Goal: Task Accomplishment & Management: Manage account settings

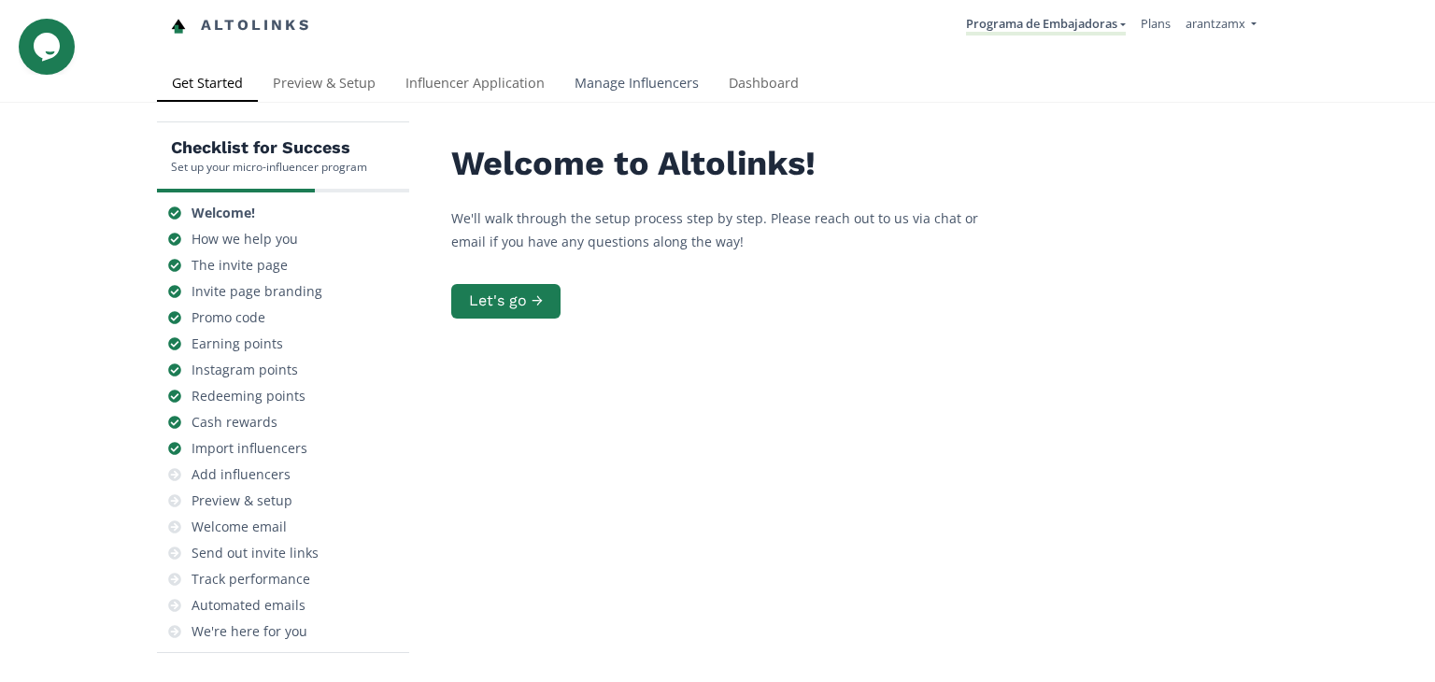
click at [669, 91] on link "Manage Influencers" at bounding box center [636, 84] width 154 height 37
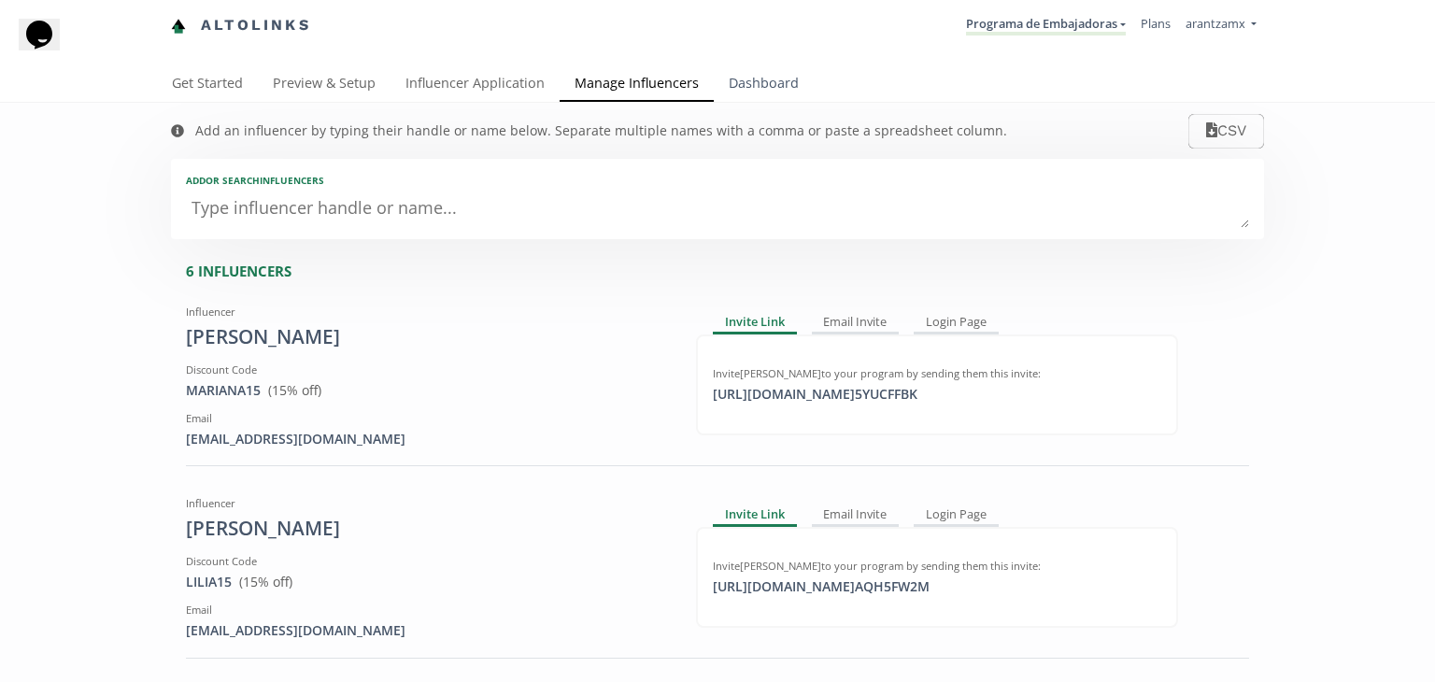
click at [736, 86] on link "Dashboard" at bounding box center [764, 84] width 100 height 37
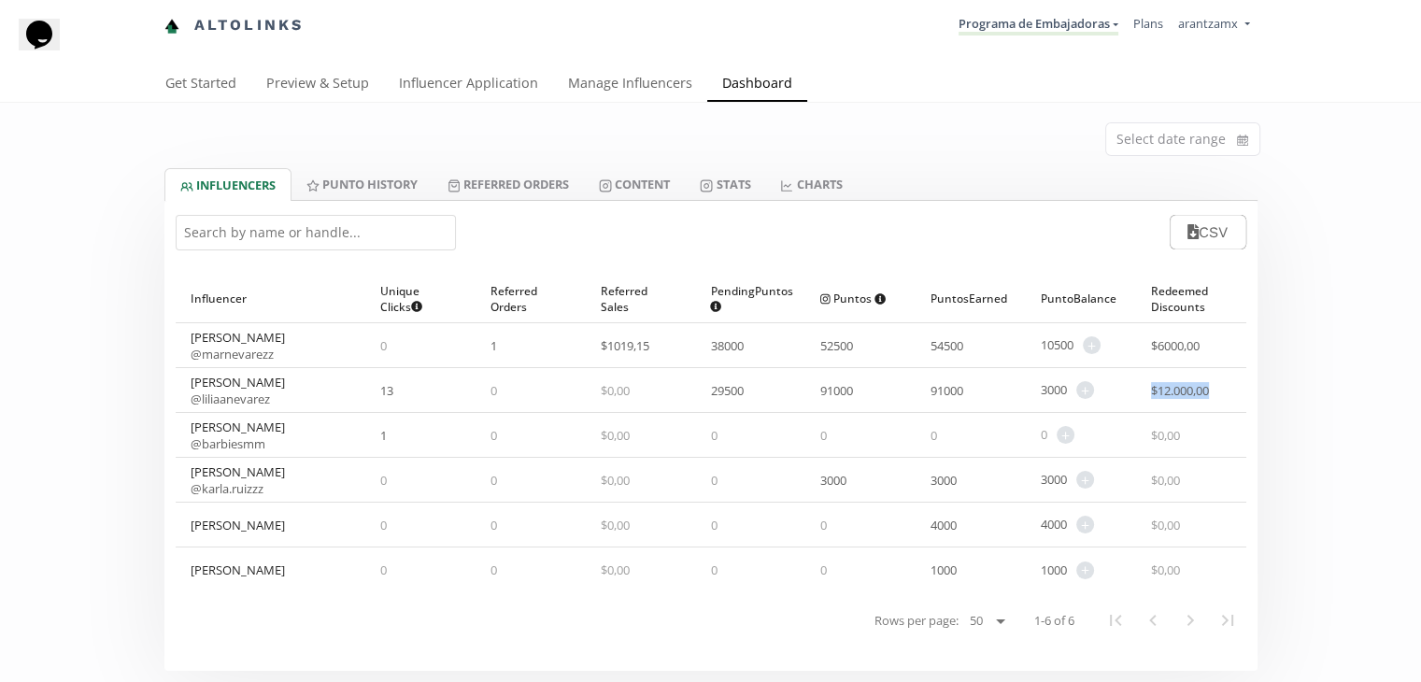
drag, startPoint x: 1144, startPoint y: 389, endPoint x: 1221, endPoint y: 390, distance: 76.6
click at [1221, 390] on div "$ 12.000,00" at bounding box center [1191, 390] width 110 height 44
click at [1151, 394] on span "$ 12.000,00" at bounding box center [1180, 390] width 58 height 17
drag, startPoint x: 1148, startPoint y: 344, endPoint x: 1206, endPoint y: 350, distance: 58.3
click at [1206, 350] on div "$ 6000,00" at bounding box center [1191, 345] width 110 height 44
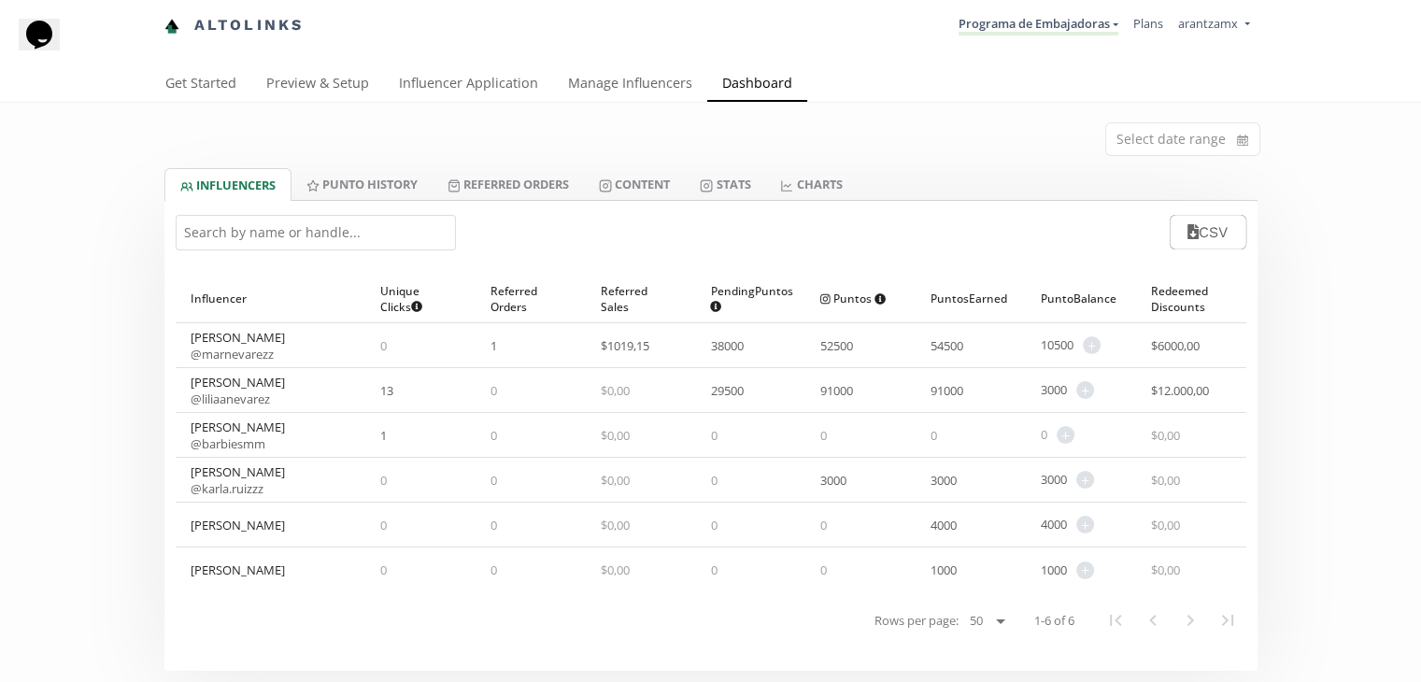
click at [1288, 365] on div "Select date range INFLUENCERS Punto HISTORY Referred Orders Content Stats CHART…" at bounding box center [710, 387] width 1421 height 568
